Goal: Find contact information: Find contact information

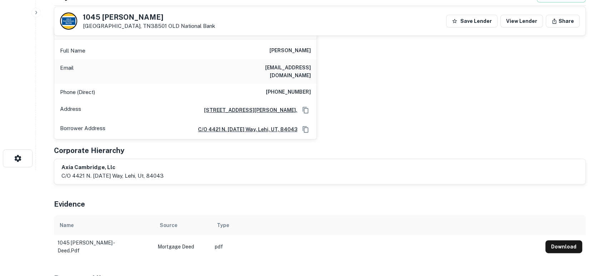
scroll to position [53, 0]
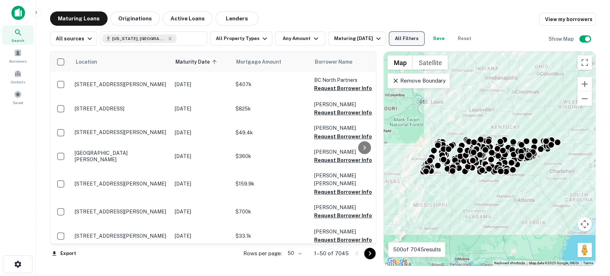
click at [412, 38] on button "All Filters" at bounding box center [407, 38] width 36 height 14
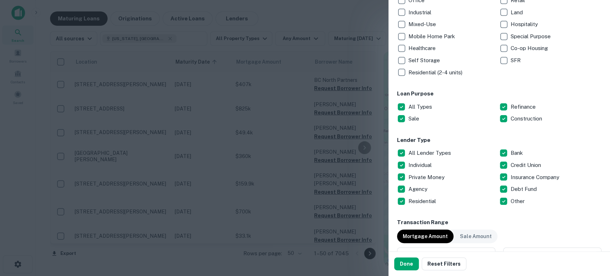
scroll to position [211, 0]
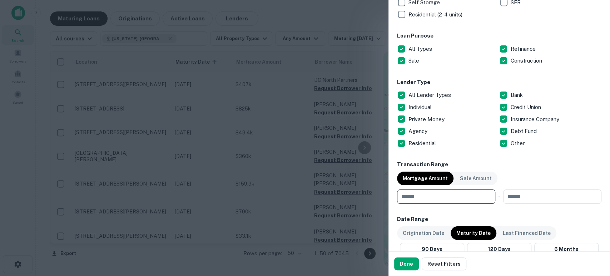
click at [440, 197] on input "number" at bounding box center [443, 196] width 93 height 14
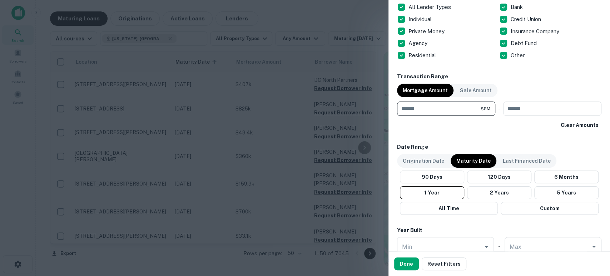
scroll to position [317, 0]
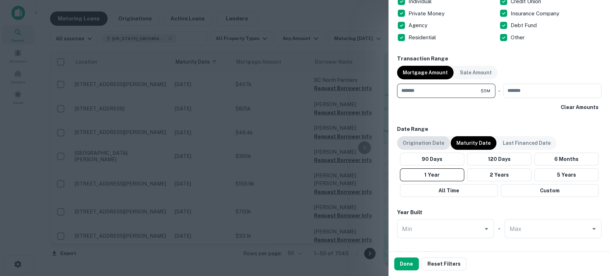
type input "*******"
click at [423, 145] on p "Origination Date" at bounding box center [422, 143] width 41 height 8
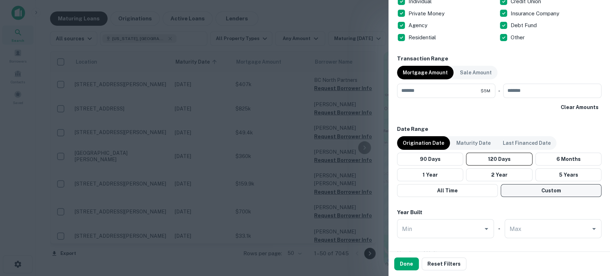
click at [548, 191] on button "Custom" at bounding box center [550, 190] width 101 height 13
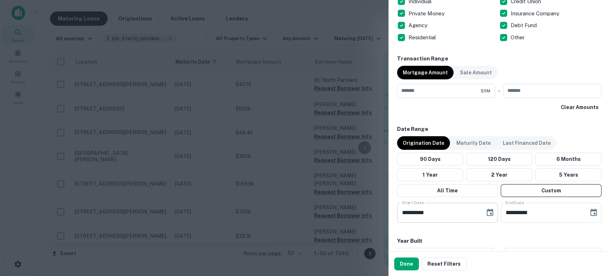
click at [488, 209] on icon "Choose date, selected date is Apr 28, 2025" at bounding box center [489, 212] width 6 height 7
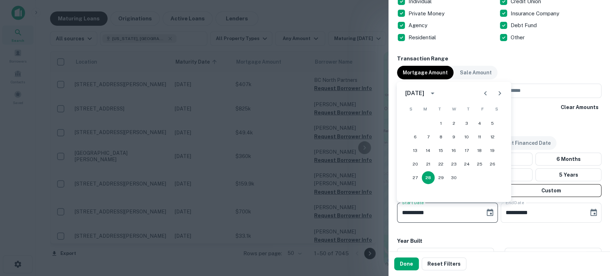
click at [436, 95] on icon "calendar view is open, switch to year view" at bounding box center [432, 93] width 9 height 9
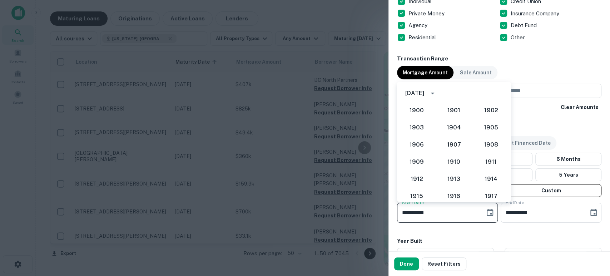
scroll to position [620, 0]
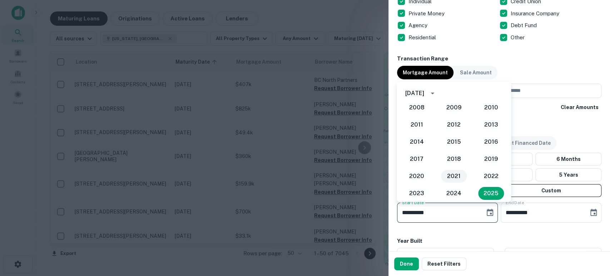
click at [455, 179] on button "2021" at bounding box center [454, 176] width 26 height 13
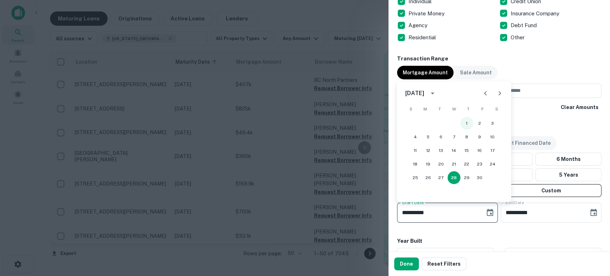
click at [463, 122] on button "1" at bounding box center [466, 123] width 13 height 13
type input "**********"
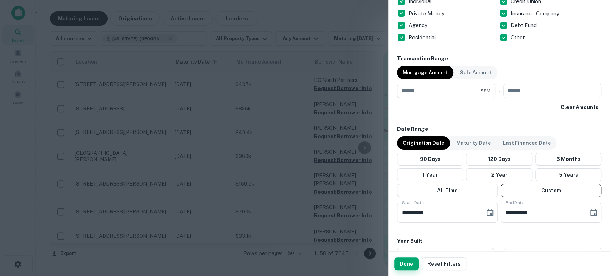
click at [406, 261] on button "Done" at bounding box center [406, 263] width 25 height 13
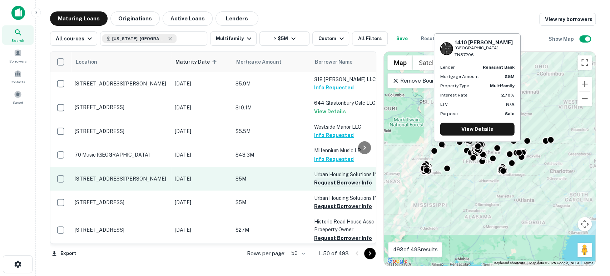
click at [342, 182] on button "Request Borrower Info" at bounding box center [343, 182] width 58 height 9
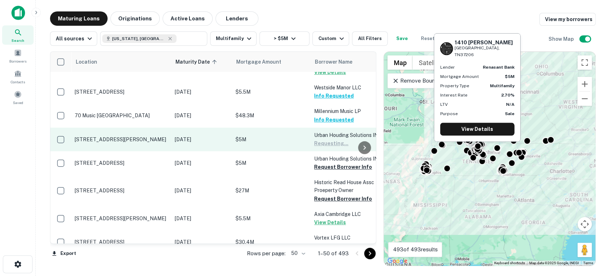
scroll to position [53, 0]
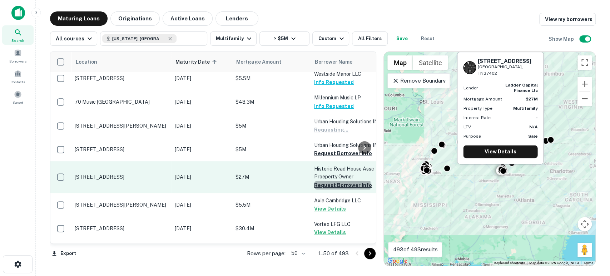
click at [342, 184] on button "Request Borrower Info" at bounding box center [343, 185] width 58 height 9
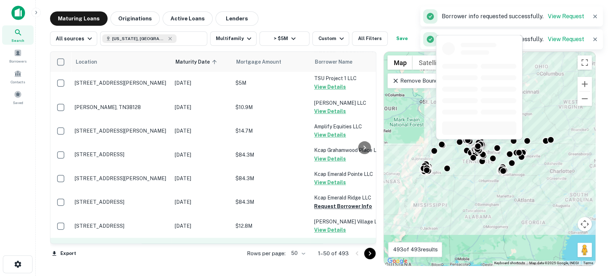
scroll to position [476, 0]
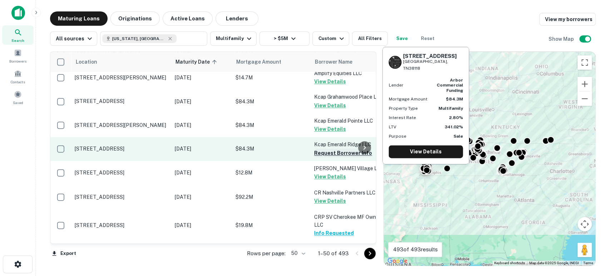
click at [336, 151] on button "Request Borrower Info" at bounding box center [343, 153] width 58 height 9
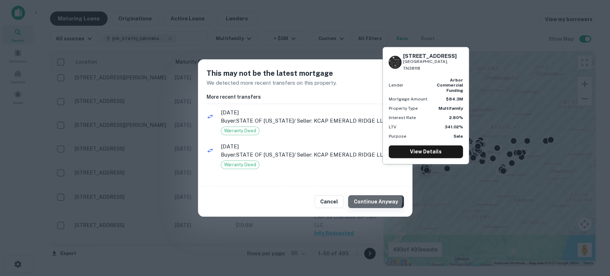
click at [364, 199] on button "Continue Anyway" at bounding box center [376, 201] width 56 height 13
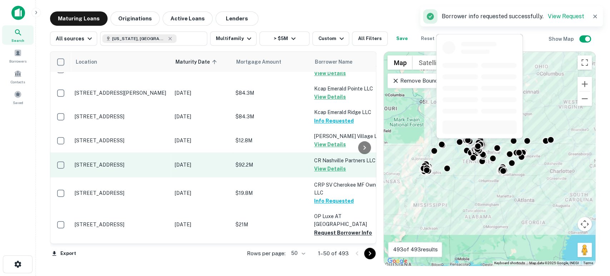
scroll to position [529, 0]
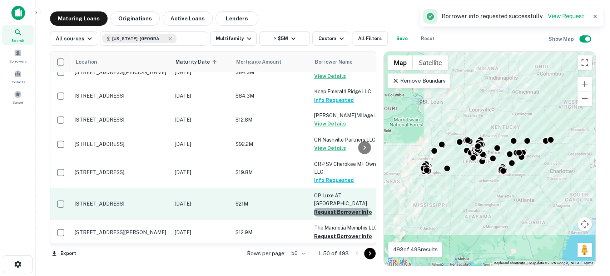
click at [332, 209] on button "Request Borrower Info" at bounding box center [343, 211] width 58 height 9
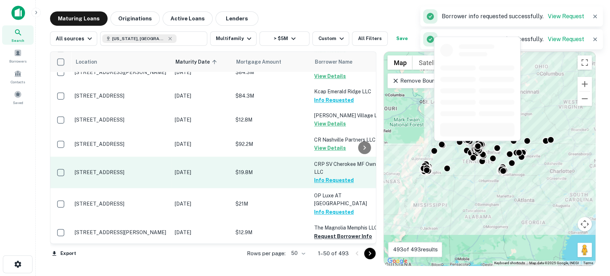
scroll to position [582, 0]
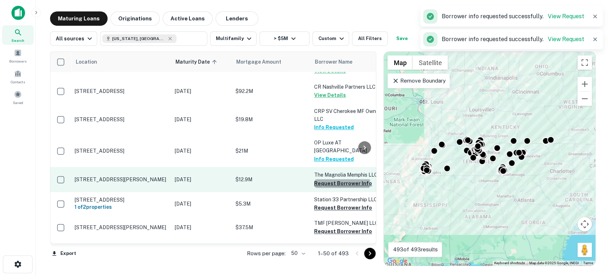
click at [341, 179] on button "Request Borrower Info" at bounding box center [343, 183] width 58 height 9
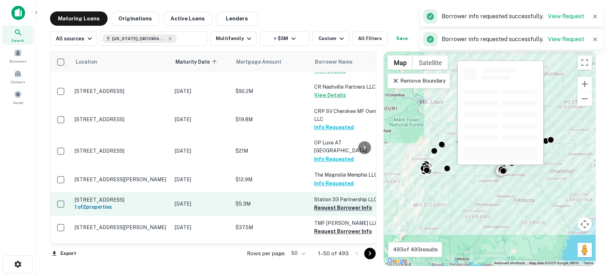
click at [343, 204] on button "Request Borrower Info" at bounding box center [343, 207] width 58 height 9
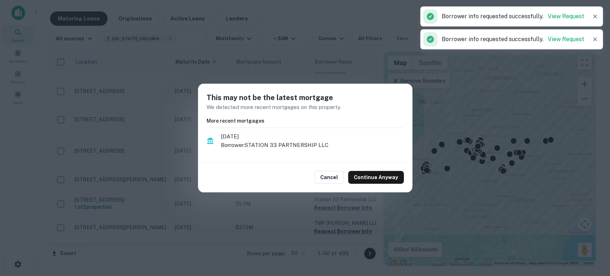
click at [377, 184] on button "Continue Anyway" at bounding box center [376, 177] width 56 height 13
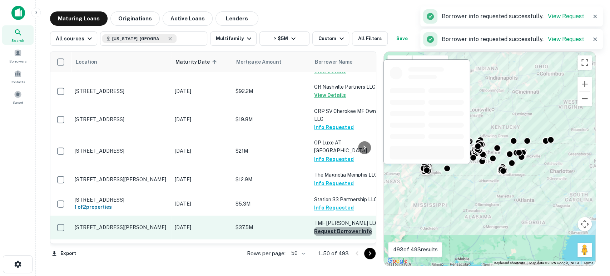
click at [342, 227] on button "Request Borrower Info" at bounding box center [343, 231] width 58 height 9
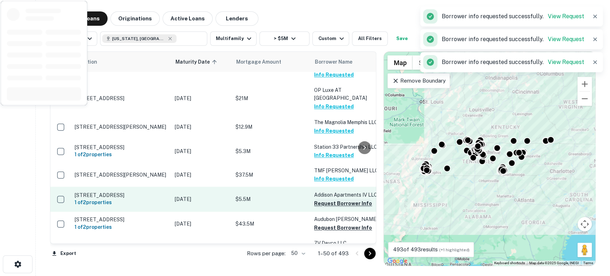
scroll to position [635, 0]
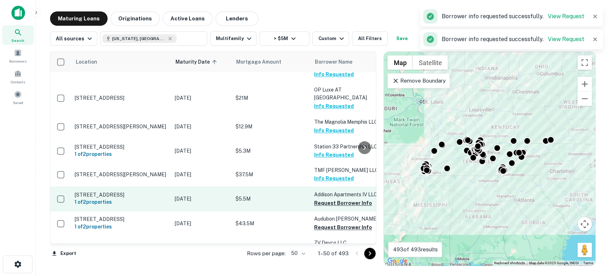
click at [345, 199] on button "Request Borrower Info" at bounding box center [343, 203] width 58 height 9
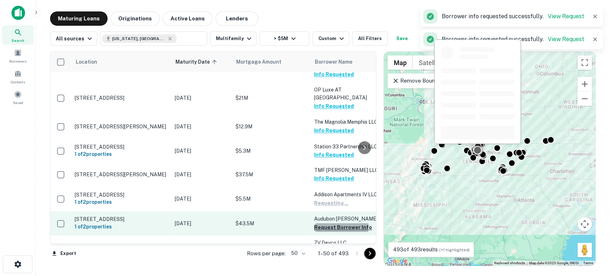
click at [337, 223] on button "Request Borrower Info" at bounding box center [343, 227] width 58 height 9
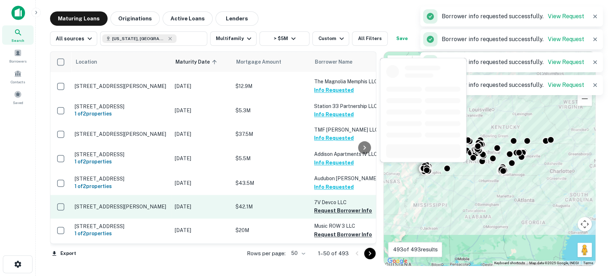
scroll to position [688, 0]
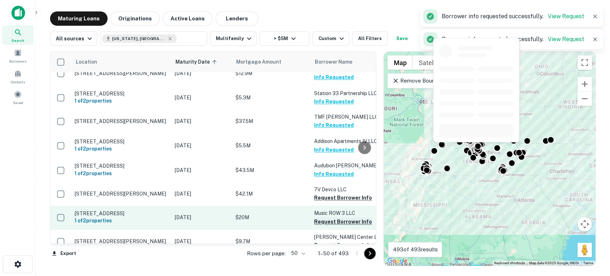
click at [334, 218] on button "Request Borrower Info" at bounding box center [343, 221] width 58 height 9
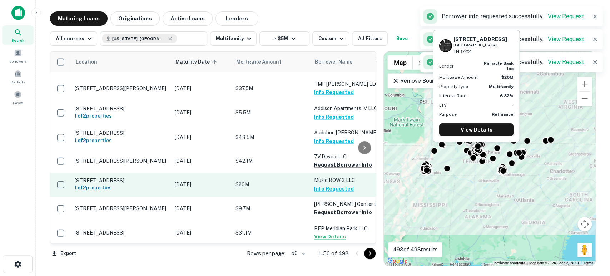
scroll to position [740, 0]
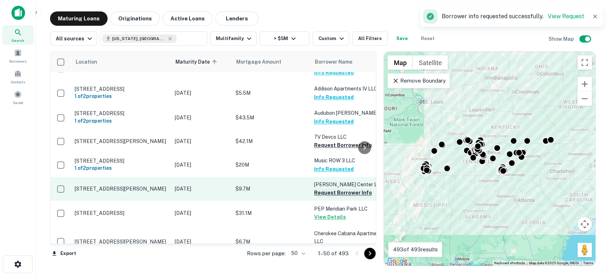
click at [340, 197] on button "Request Borrower Info" at bounding box center [343, 192] width 58 height 9
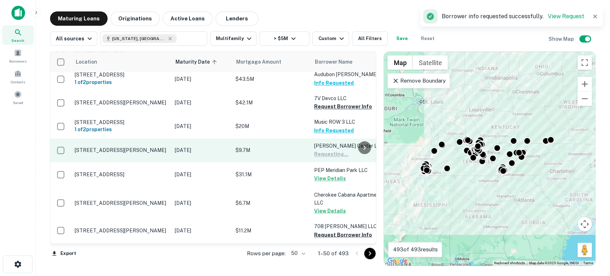
scroll to position [793, 0]
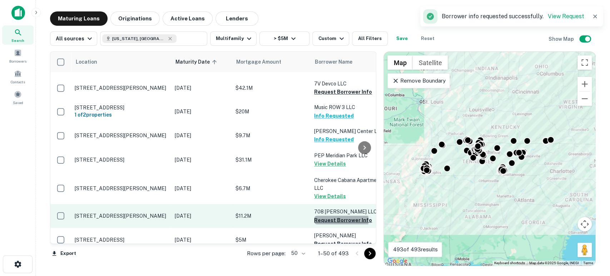
click at [337, 224] on button "Request Borrower Info" at bounding box center [343, 219] width 58 height 9
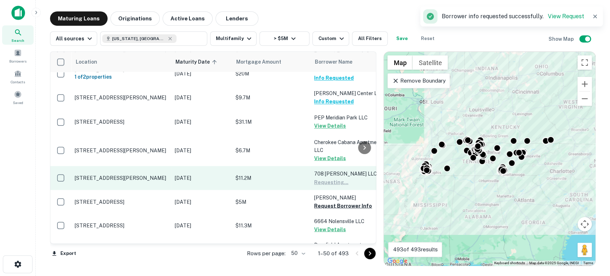
scroll to position [846, 0]
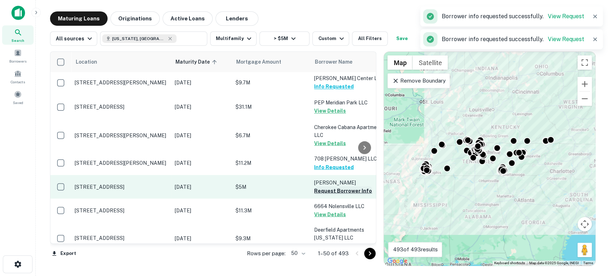
click at [345, 193] on button "Request Borrower Info" at bounding box center [343, 190] width 58 height 9
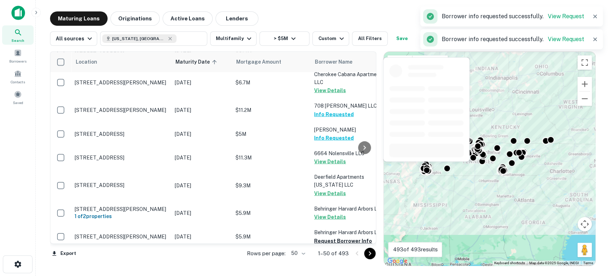
scroll to position [1005, 0]
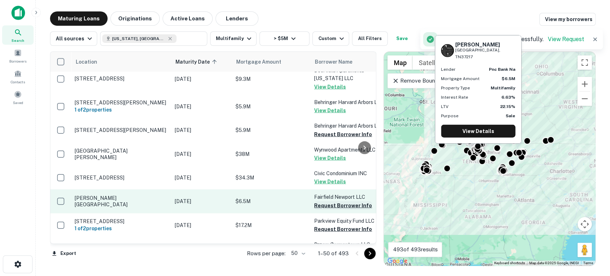
click at [336, 208] on button "Request Borrower Info" at bounding box center [343, 205] width 58 height 9
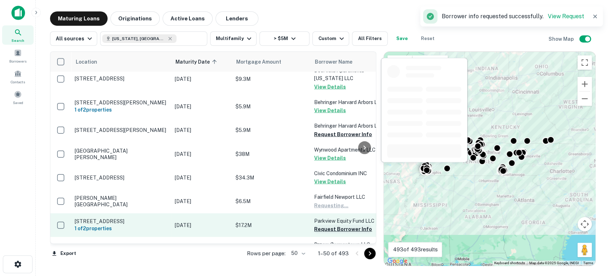
click at [336, 230] on button "Request Borrower Info" at bounding box center [343, 229] width 58 height 9
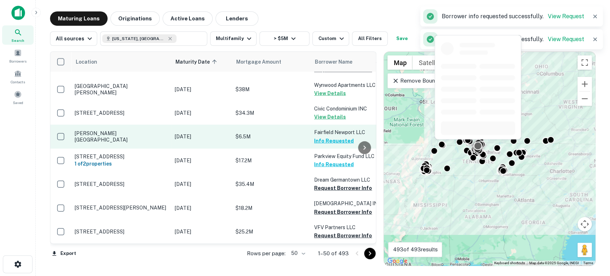
scroll to position [1086, 0]
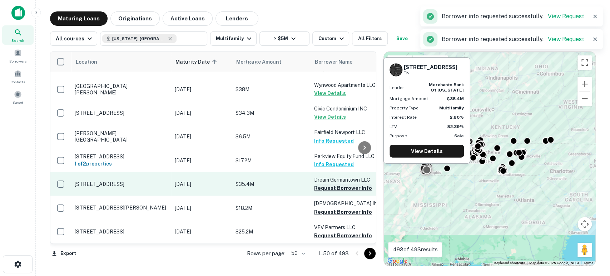
click at [341, 184] on button "Request Borrower Info" at bounding box center [343, 188] width 58 height 9
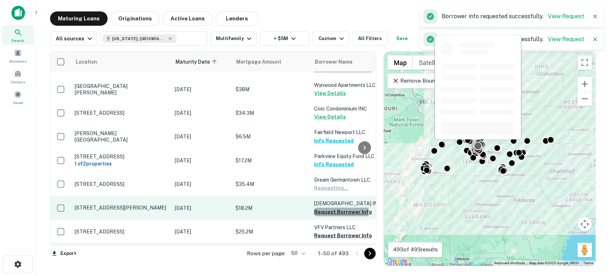
click at [335, 207] on button "Request Borrower Info" at bounding box center [343, 211] width 58 height 9
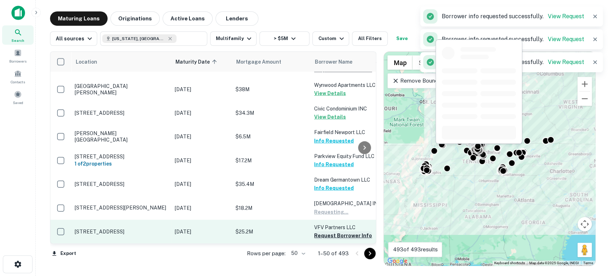
click at [336, 231] on button "Request Borrower Info" at bounding box center [343, 235] width 58 height 9
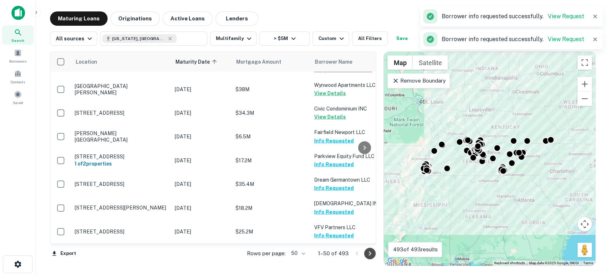
click at [371, 253] on icon "Go to next page" at bounding box center [370, 253] width 2 height 4
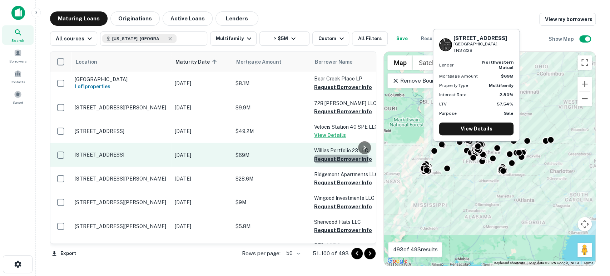
click at [339, 155] on button "Request Borrower Info" at bounding box center [343, 159] width 58 height 9
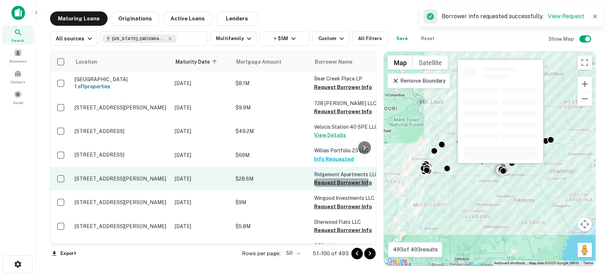
click at [337, 178] on button "Request Borrower Info" at bounding box center [343, 182] width 58 height 9
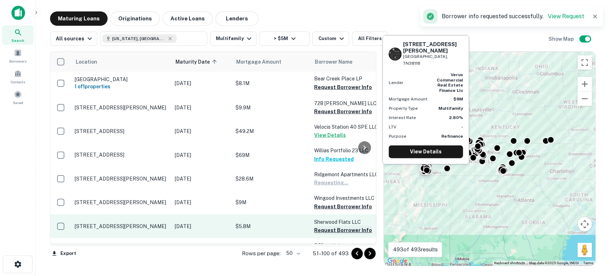
click at [337, 202] on button "Request Borrower Info" at bounding box center [343, 206] width 58 height 9
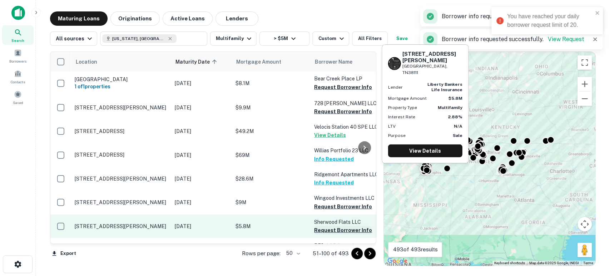
click at [339, 226] on button "Request Borrower Info" at bounding box center [343, 230] width 58 height 9
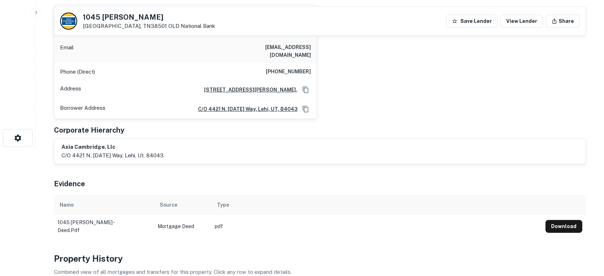
scroll to position [73, 0]
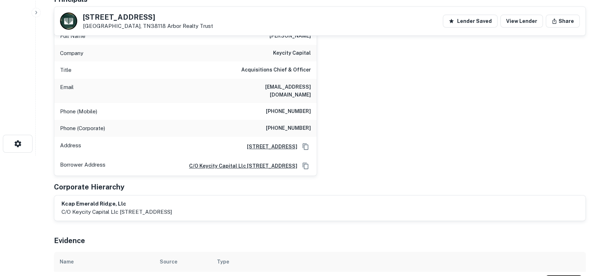
scroll to position [106, 0]
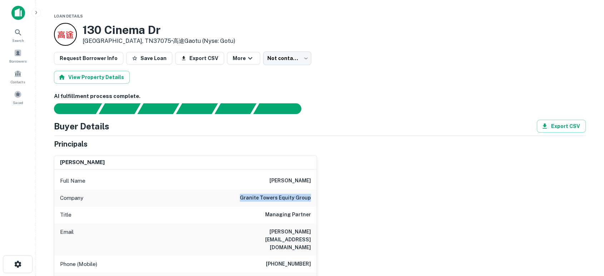
drag, startPoint x: 236, startPoint y: 196, endPoint x: 327, endPoint y: 199, distance: 91.1
click at [327, 199] on div "dan brisse Full Name dan brisse Company granite towers equity group Title Manag…" at bounding box center [316, 238] width 537 height 179
copy h6 "granite towers equity group"
drag, startPoint x: 467, startPoint y: 211, endPoint x: 396, endPoint y: 213, distance: 71.5
click at [463, 211] on div "dan brisse Full Name dan brisse Company granite towers equity group Title Manag…" at bounding box center [316, 238] width 537 height 179
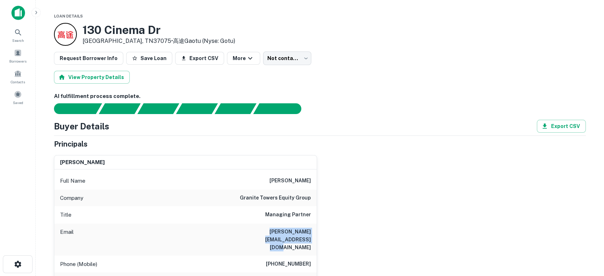
drag, startPoint x: 226, startPoint y: 231, endPoint x: 311, endPoint y: 227, distance: 85.4
click at [311, 227] on div "Email dan@granitetowersequitygroup.com" at bounding box center [185, 239] width 262 height 32
copy h6 "dan@granitetowersequitygroup.com"
click at [400, 233] on div "dan brisse Full Name dan brisse Company granite towers equity group Title Manag…" at bounding box center [316, 238] width 537 height 179
drag, startPoint x: 267, startPoint y: 248, endPoint x: 310, endPoint y: 245, distance: 43.3
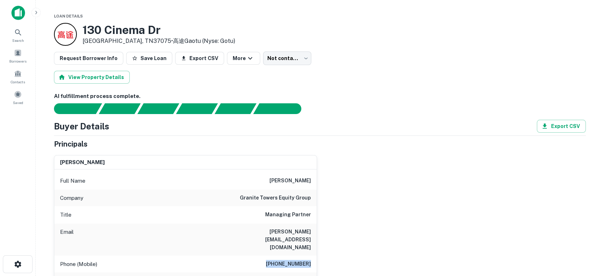
click at [310, 255] on div "Phone (Mobile) (320) 493-1523" at bounding box center [185, 263] width 262 height 17
copy h6 "(320) 493-1523"
click at [390, 217] on div "dan brisse Full Name dan brisse Company granite towers equity group Title Manag…" at bounding box center [316, 238] width 537 height 179
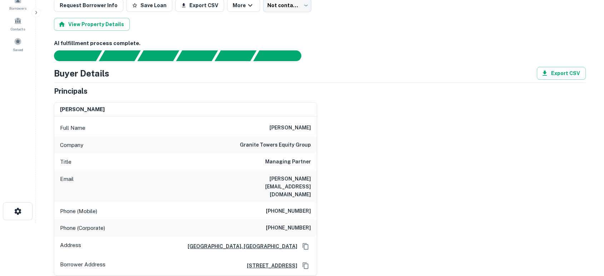
scroll to position [106, 0]
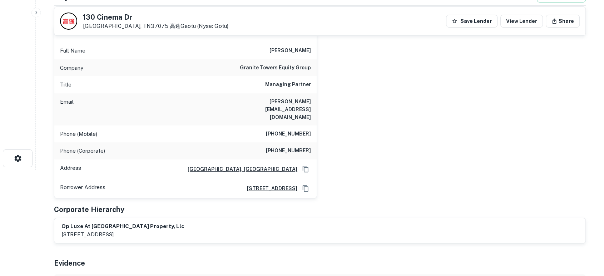
click at [442, 175] on div "dan brisse Full Name dan brisse Company granite towers equity group Title Manag…" at bounding box center [316, 108] width 537 height 179
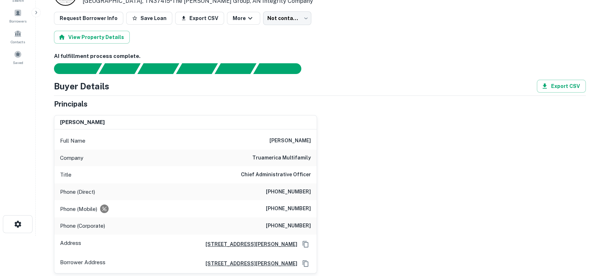
scroll to position [53, 0]
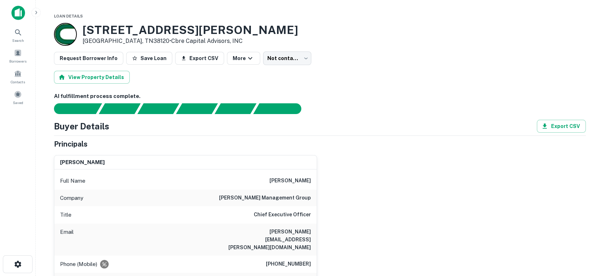
click at [394, 212] on div "[PERSON_NAME] Full Name [PERSON_NAME] Company [PERSON_NAME] management group Ti…" at bounding box center [316, 238] width 537 height 179
drag, startPoint x: 240, startPoint y: 199, endPoint x: 333, endPoint y: 201, distance: 92.9
click at [333, 201] on div "[PERSON_NAME] Full Name [PERSON_NAME] Company [PERSON_NAME] management group Ti…" at bounding box center [316, 238] width 537 height 179
copy h6 "[PERSON_NAME] management group"
drag, startPoint x: 263, startPoint y: 231, endPoint x: 310, endPoint y: 225, distance: 47.4
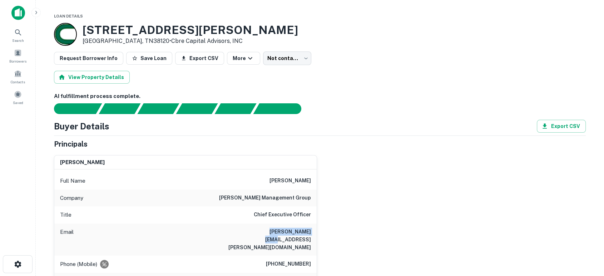
click at [310, 225] on div "Email [PERSON_NAME][EMAIL_ADDRESS][PERSON_NAME][DOMAIN_NAME]" at bounding box center [185, 239] width 262 height 32
copy h6 "[PERSON_NAME][EMAIL_ADDRESS][PERSON_NAME][DOMAIN_NAME]"
click at [427, 216] on div "[PERSON_NAME] Full Name [PERSON_NAME] Company [PERSON_NAME] management group Ti…" at bounding box center [316, 238] width 537 height 179
drag, startPoint x: 269, startPoint y: 249, endPoint x: 312, endPoint y: 244, distance: 43.5
click at [312, 255] on div "Phone (Mobile) (901) 762-6777" at bounding box center [185, 263] width 262 height 17
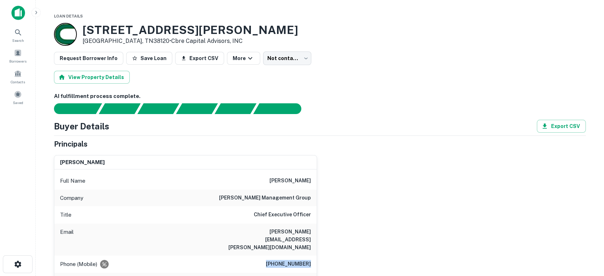
copy h6 "(901) 762-6777"
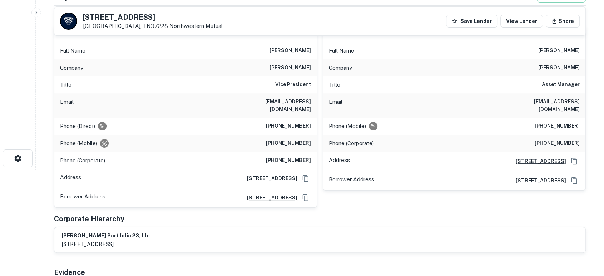
scroll to position [53, 0]
